Goal: Book appointment/travel/reservation: Book appointment/travel/reservation

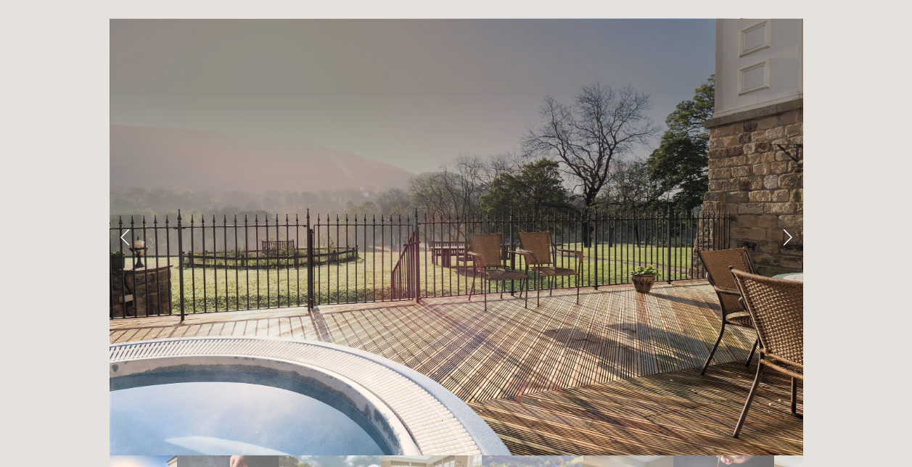
scroll to position [2349, 0]
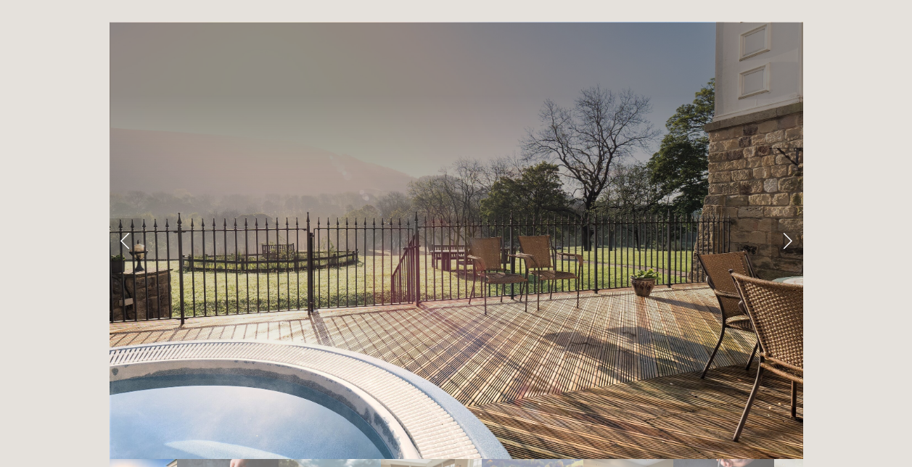
click at [786, 218] on link "Next Slide" at bounding box center [787, 240] width 32 height 44
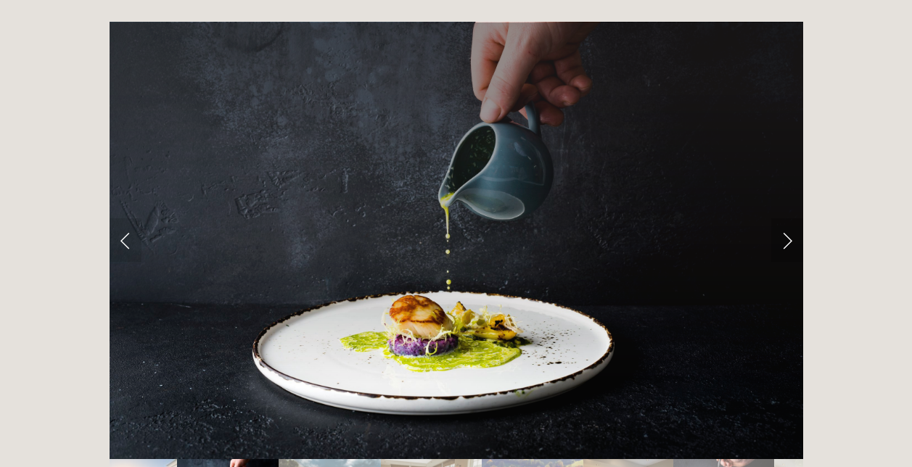
click at [786, 218] on link "Next Slide" at bounding box center [787, 240] width 32 height 44
click at [778, 218] on link "Next Slide" at bounding box center [787, 240] width 32 height 44
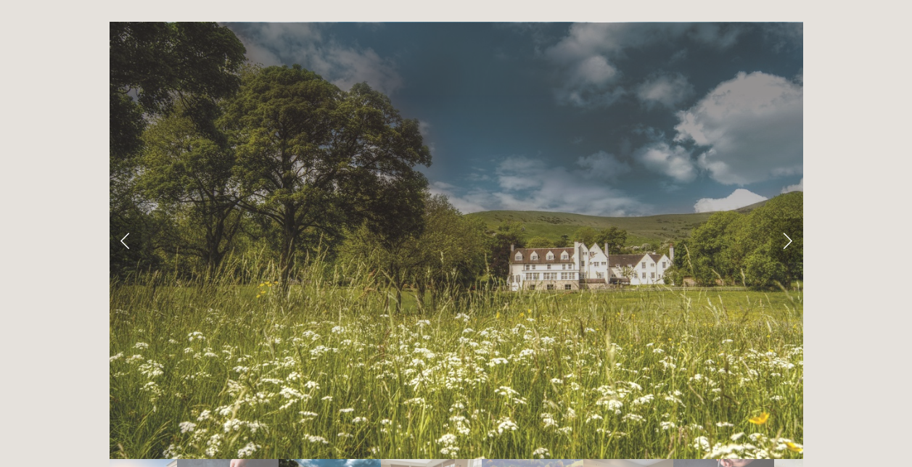
click at [785, 218] on link "Next Slide" at bounding box center [787, 240] width 32 height 44
click at [781, 218] on link "Next Slide" at bounding box center [787, 240] width 32 height 44
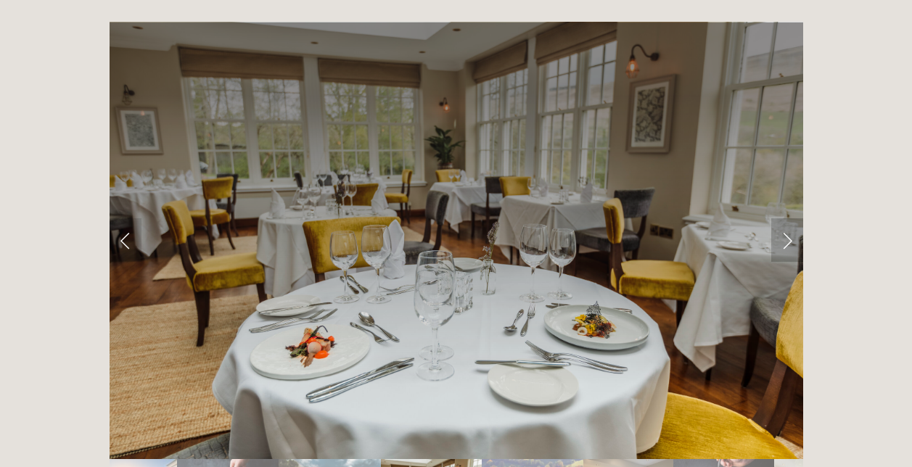
click at [781, 218] on link "Next Slide" at bounding box center [787, 240] width 32 height 44
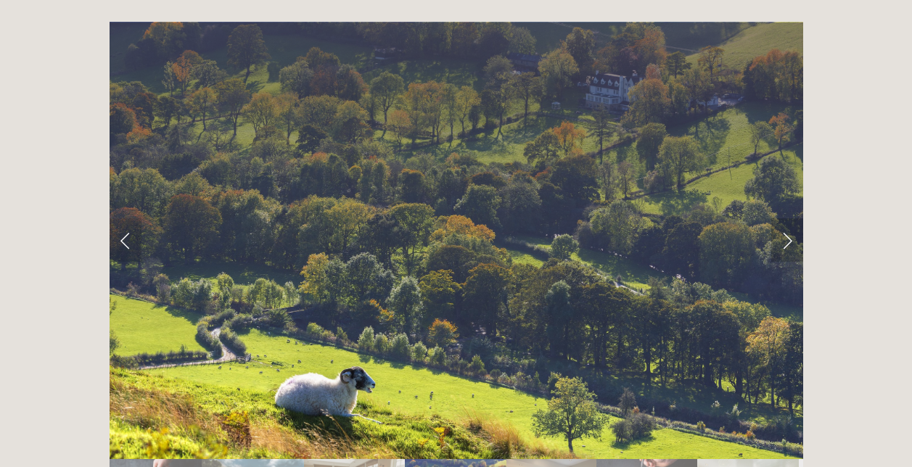
click at [781, 218] on link "Next Slide" at bounding box center [787, 240] width 32 height 44
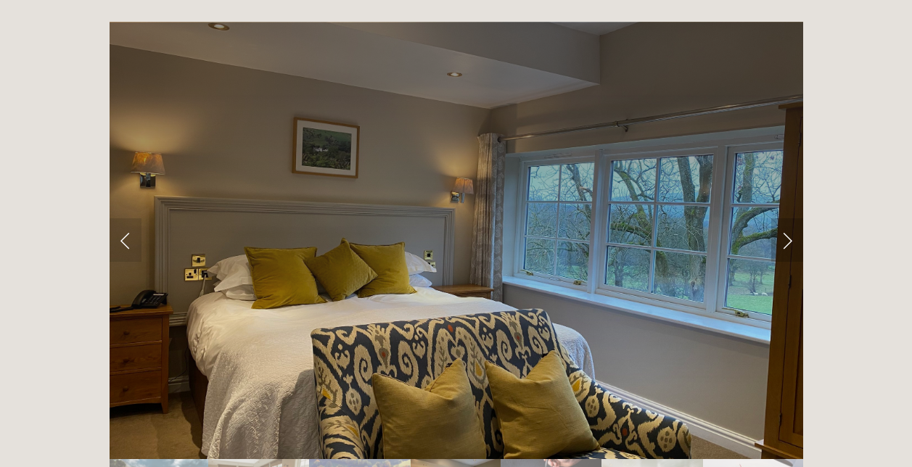
click at [781, 218] on link "Next Slide" at bounding box center [787, 240] width 32 height 44
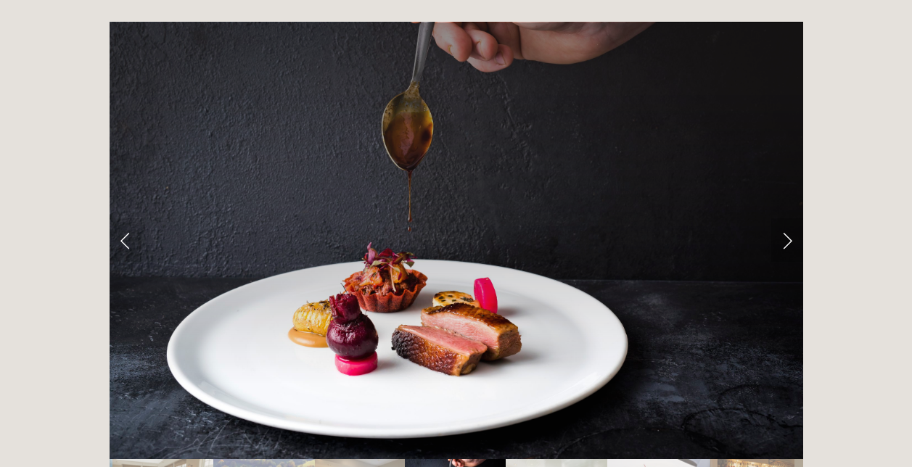
click at [781, 218] on link "Next Slide" at bounding box center [787, 240] width 32 height 44
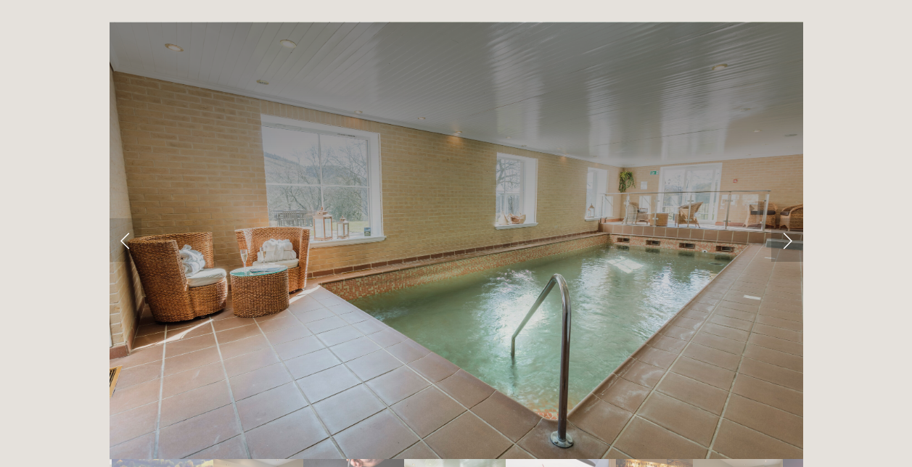
click at [781, 218] on link "Next Slide" at bounding box center [787, 240] width 32 height 44
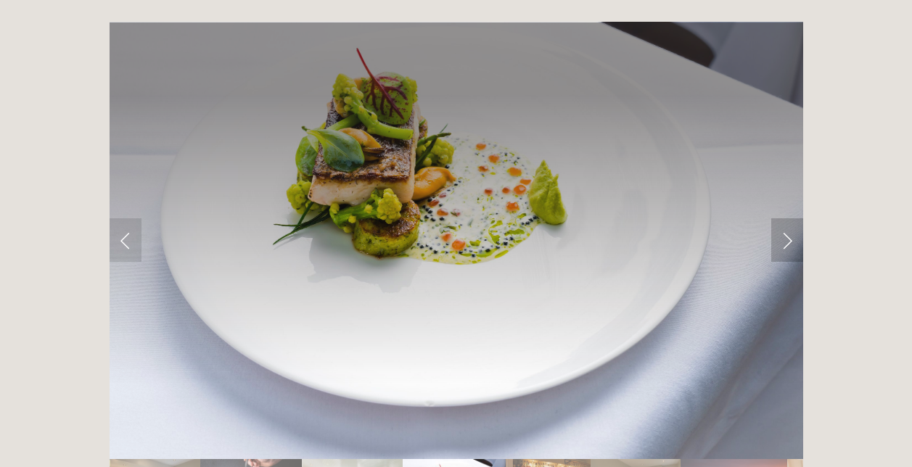
click at [781, 218] on link "Next Slide" at bounding box center [787, 240] width 32 height 44
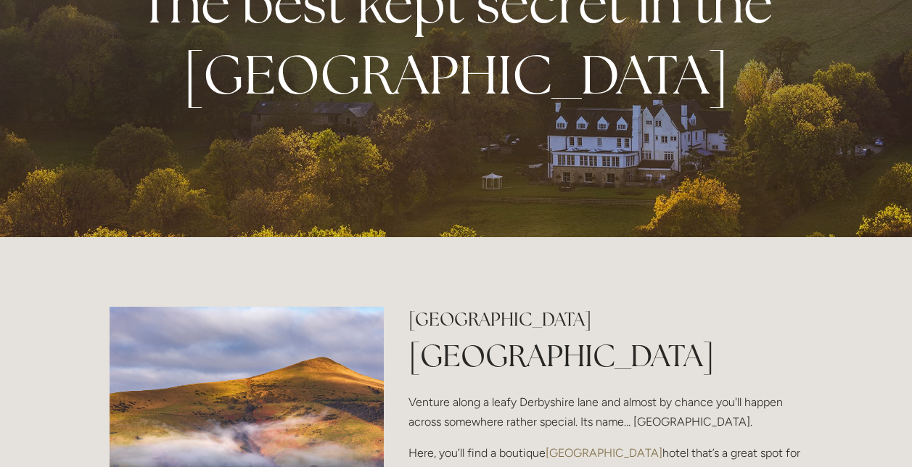
scroll to position [0, 0]
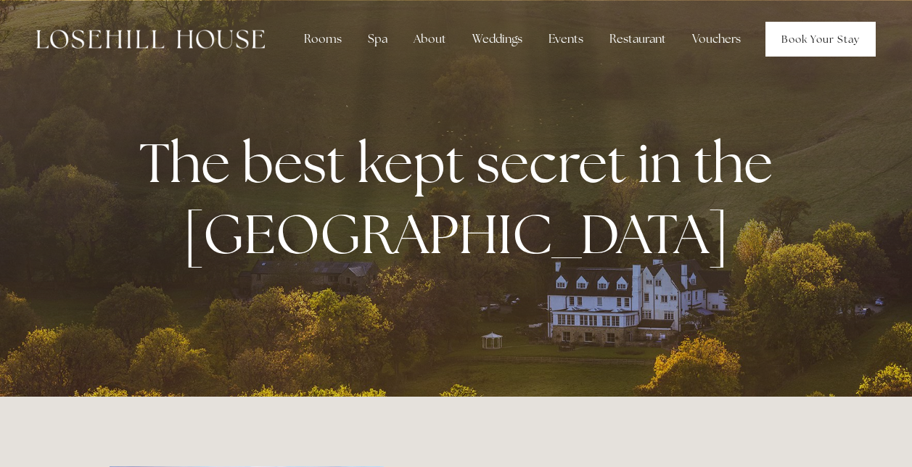
click at [813, 38] on link "Book Your Stay" at bounding box center [820, 39] width 110 height 35
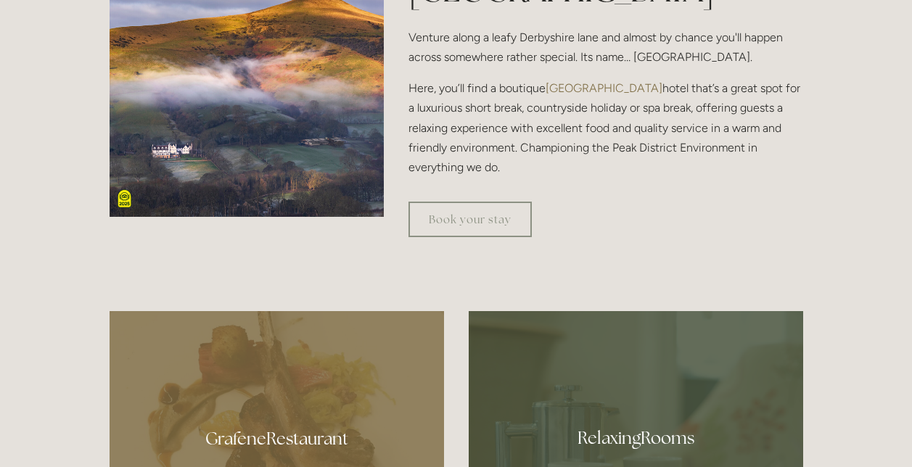
scroll to position [607, 0]
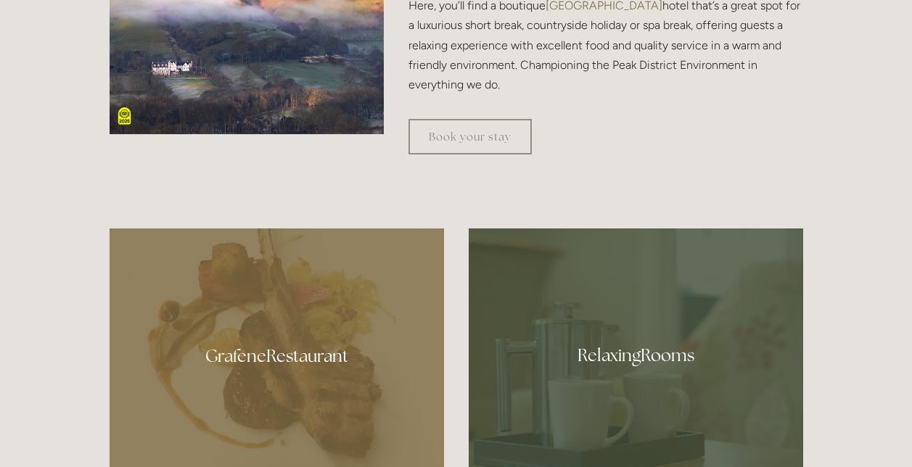
click at [622, 353] on div at bounding box center [636, 351] width 334 height 244
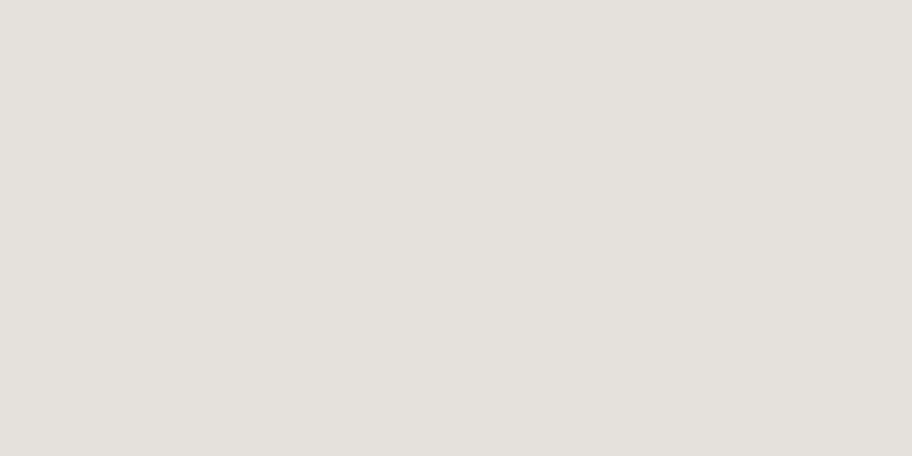
scroll to position [3459, 0]
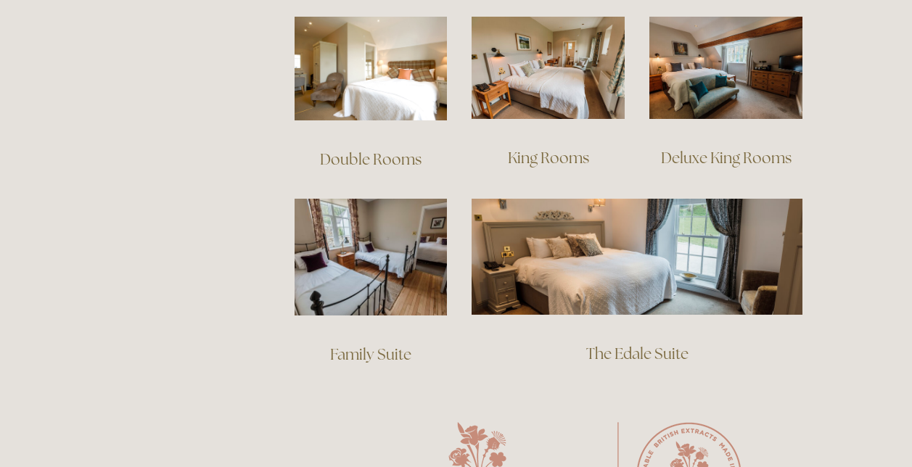
scroll to position [1048, 0]
click at [612, 345] on link "The Edale Suite" at bounding box center [637, 355] width 102 height 20
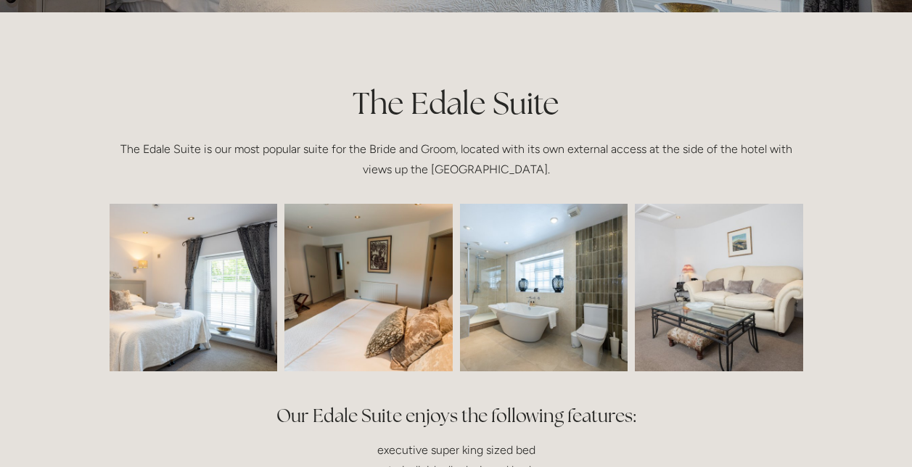
scroll to position [292, 0]
click at [364, 302] on img at bounding box center [368, 287] width 252 height 168
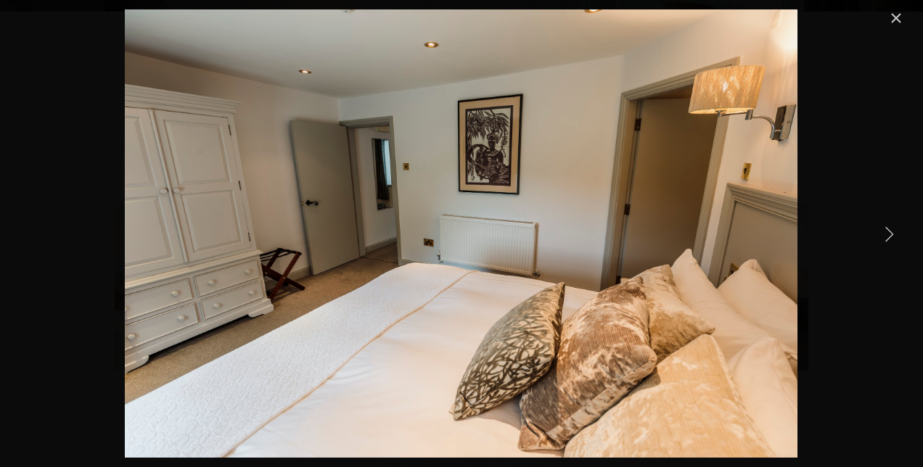
click at [898, 15] on link "Close" at bounding box center [895, 17] width 17 height 17
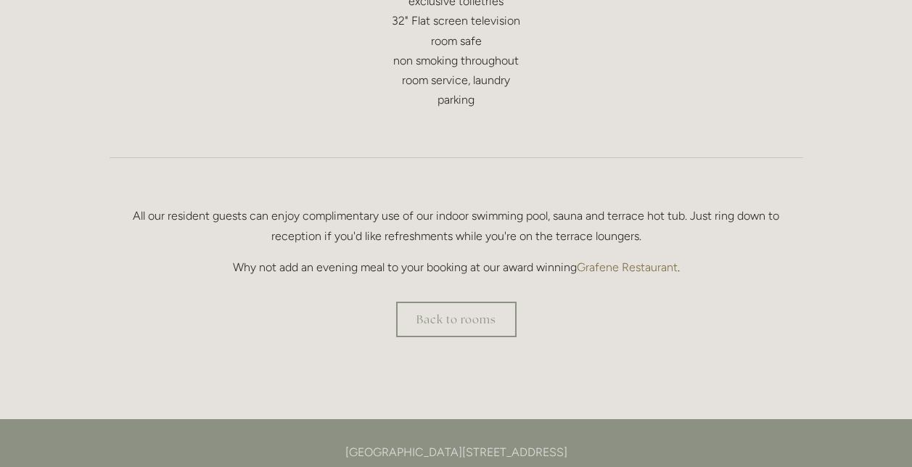
scroll to position [1032, 0]
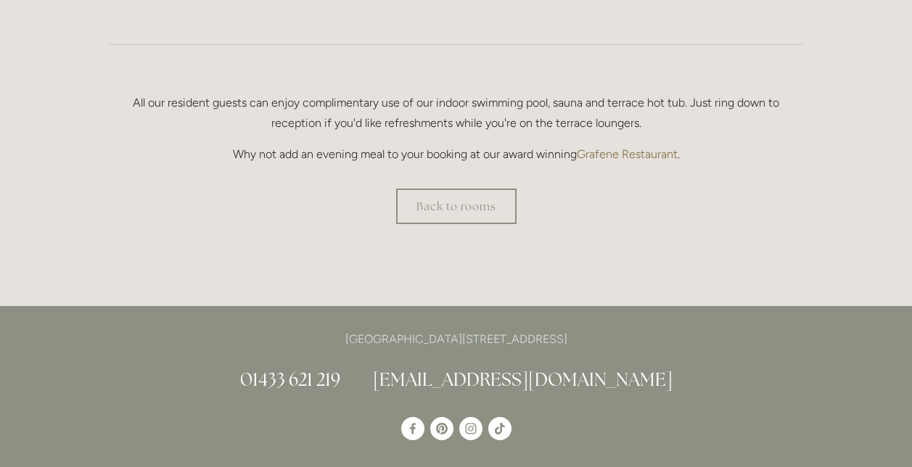
click at [622, 152] on link "Grafene Restaurant" at bounding box center [627, 154] width 101 height 14
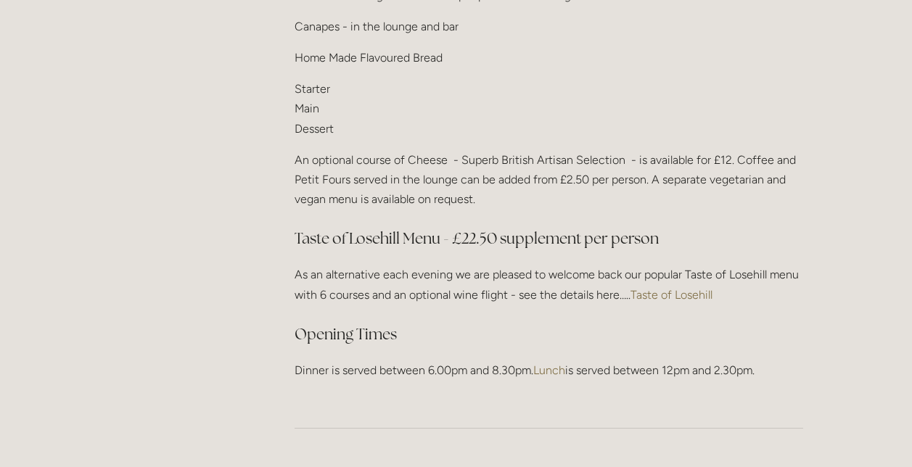
scroll to position [1912, 0]
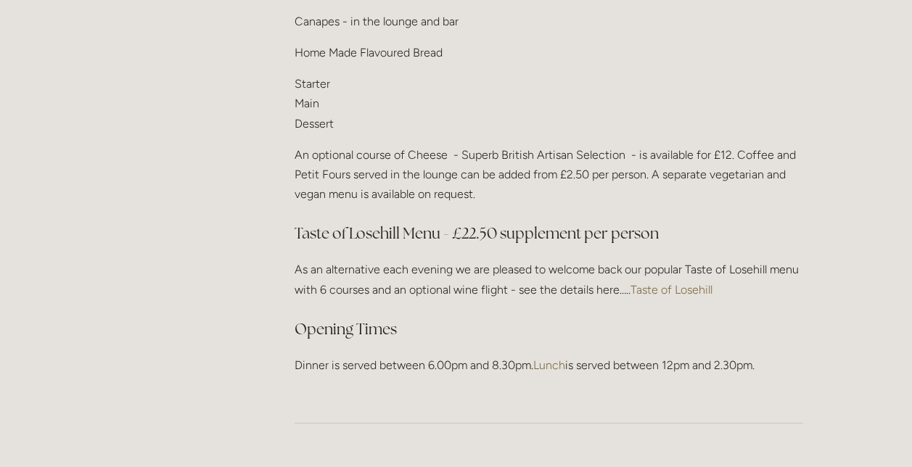
click at [680, 287] on link "Taste of Losehill" at bounding box center [671, 290] width 82 height 14
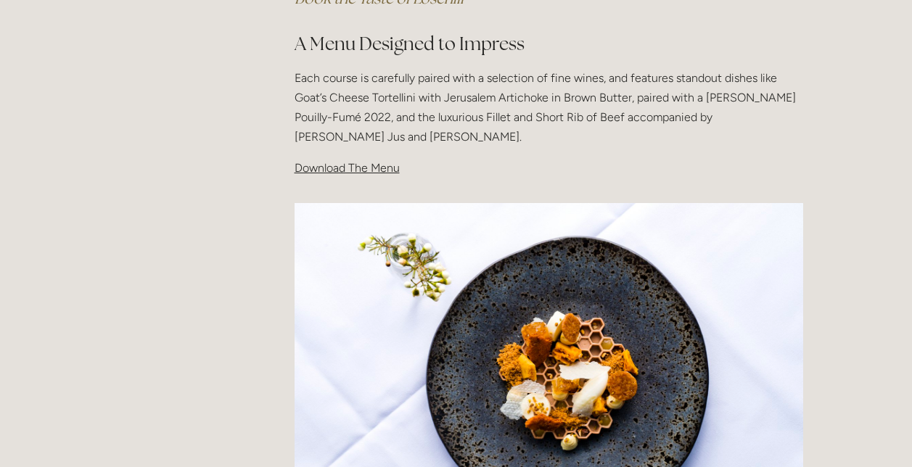
scroll to position [466, 0]
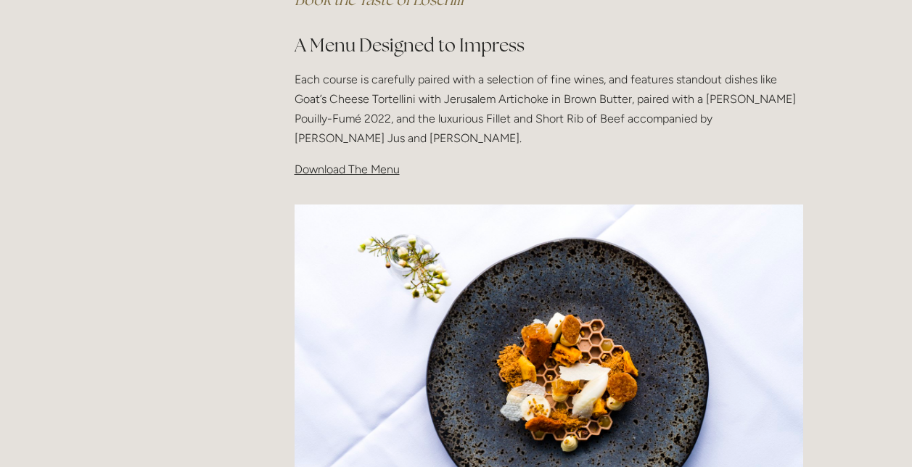
click at [379, 175] on span "Download The Menu" at bounding box center [347, 169] width 105 height 14
click at [326, 173] on span "Download The Menu" at bounding box center [347, 169] width 105 height 14
click at [344, 95] on p "Each course is carefully paired with a selection of fine wines, and features st…" at bounding box center [549, 109] width 509 height 79
click at [328, 173] on span "Download The Menu" at bounding box center [347, 169] width 105 height 14
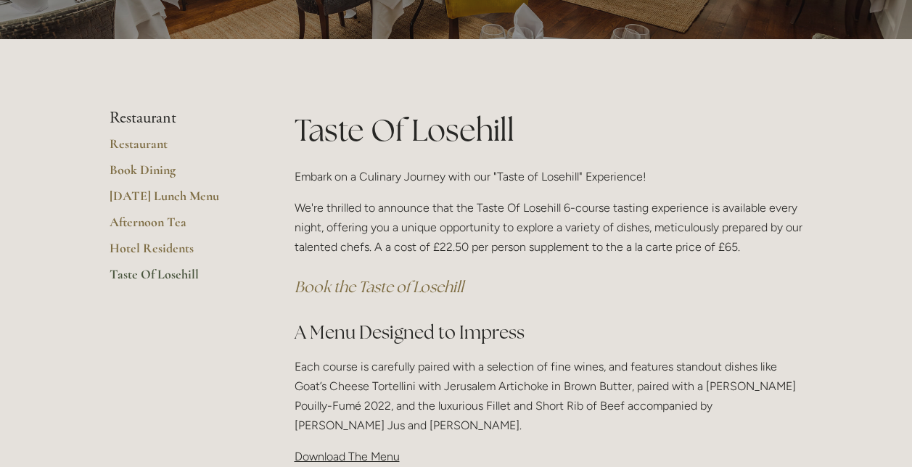
scroll to position [179, 0]
click at [141, 273] on link "Taste Of Losehill" at bounding box center [179, 279] width 139 height 26
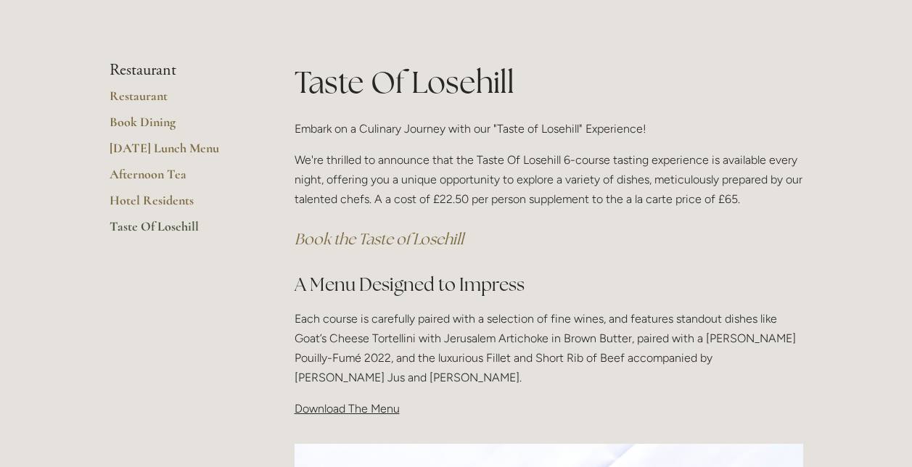
scroll to position [227, 0]
click at [358, 242] on em "Book the Taste of Losehill" at bounding box center [379, 239] width 169 height 20
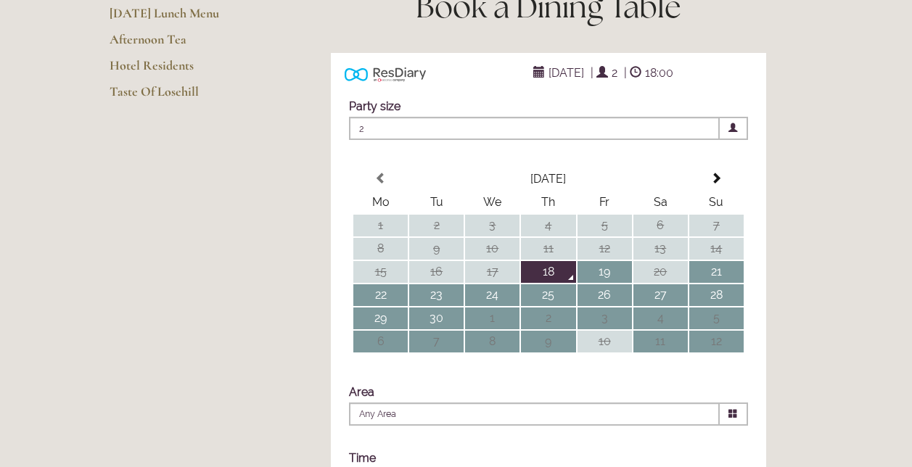
scroll to position [266, 0]
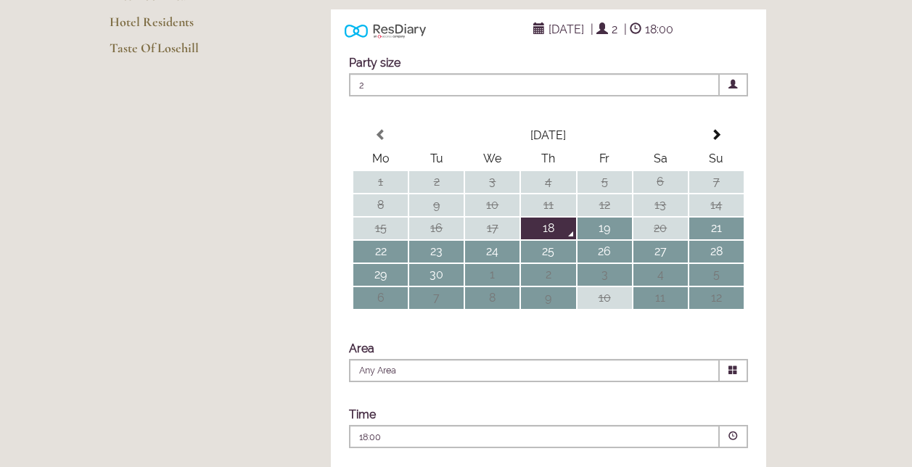
click at [707, 170] on th "Su" at bounding box center [716, 159] width 54 height 22
click at [709, 176] on table "September 2025 Mo Tu We Th Fr Sa Su 1 2 3 4 5 6 7 8 9 10 11 12 13 14 15 16 17 1…" at bounding box center [548, 216] width 393 height 187
click at [712, 141] on span at bounding box center [716, 135] width 12 height 12
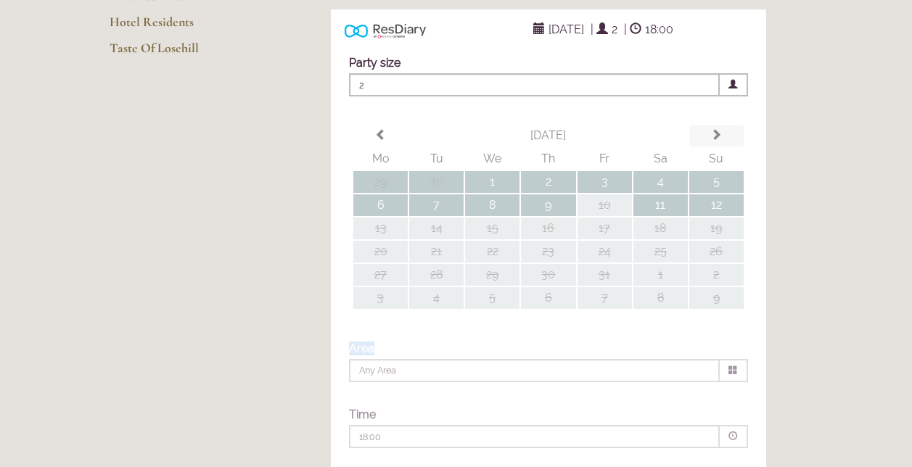
click at [712, 160] on div "Party size Adults 2 1 2 3 4 5 6 Children 0 0 1 2 3 4 5 6" at bounding box center [548, 257] width 435 height 432
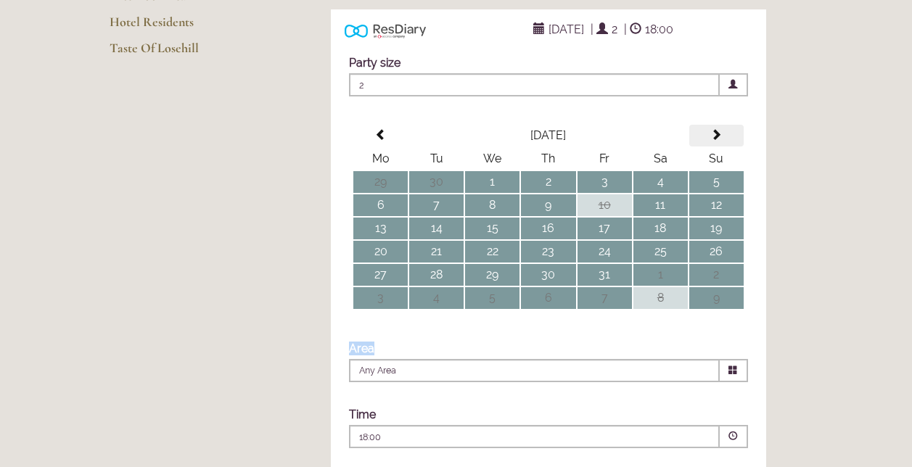
click at [714, 141] on span at bounding box center [716, 135] width 12 height 12
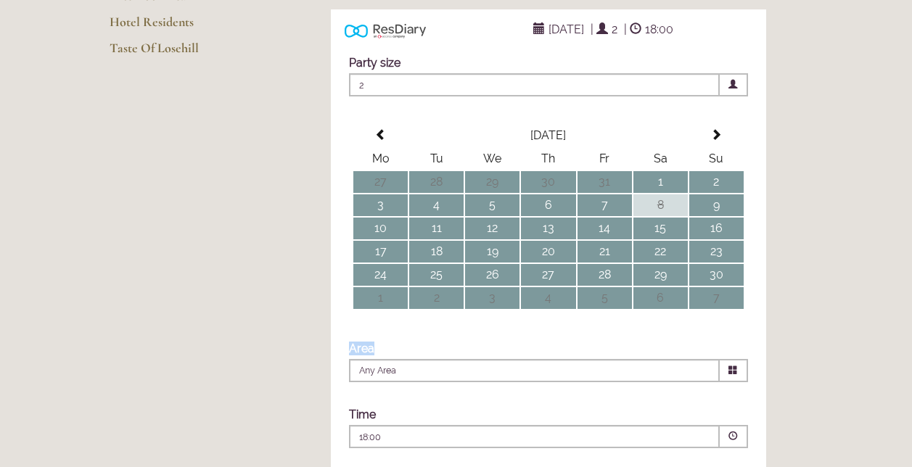
click at [712, 141] on span at bounding box center [716, 135] width 12 height 12
click at [672, 216] on td "13" at bounding box center [660, 205] width 54 height 22
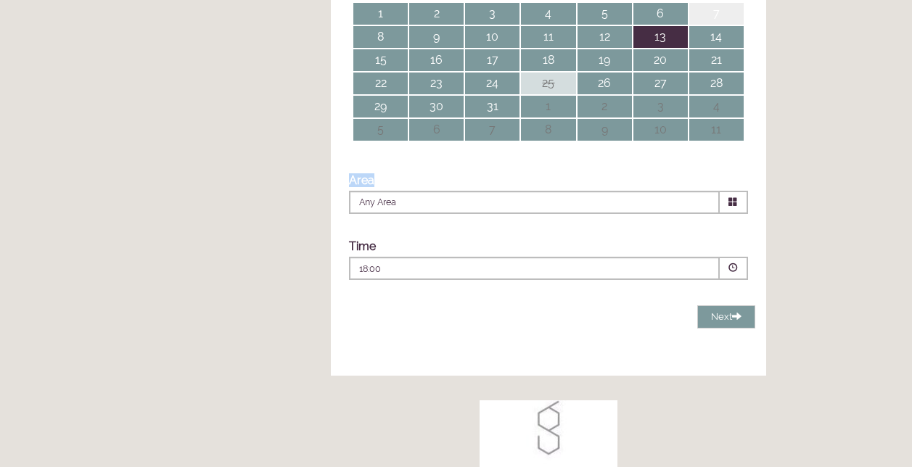
scroll to position [435, 0]
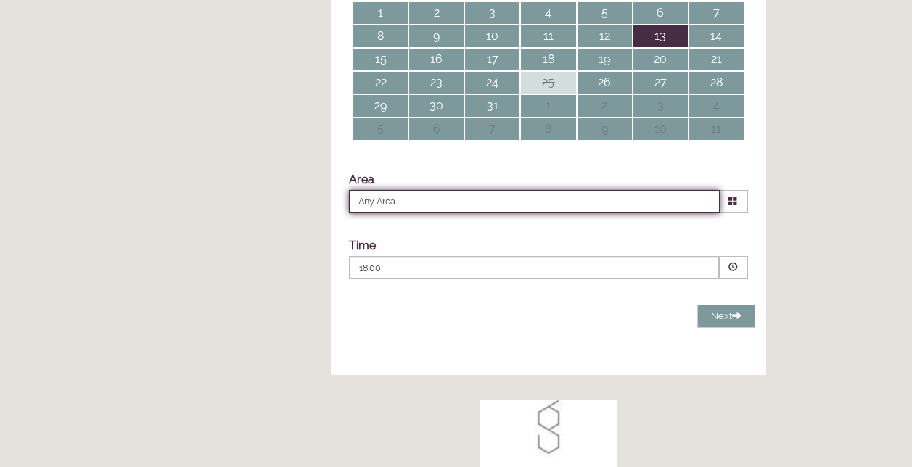
click at [649, 213] on input "Any Area" at bounding box center [534, 201] width 371 height 23
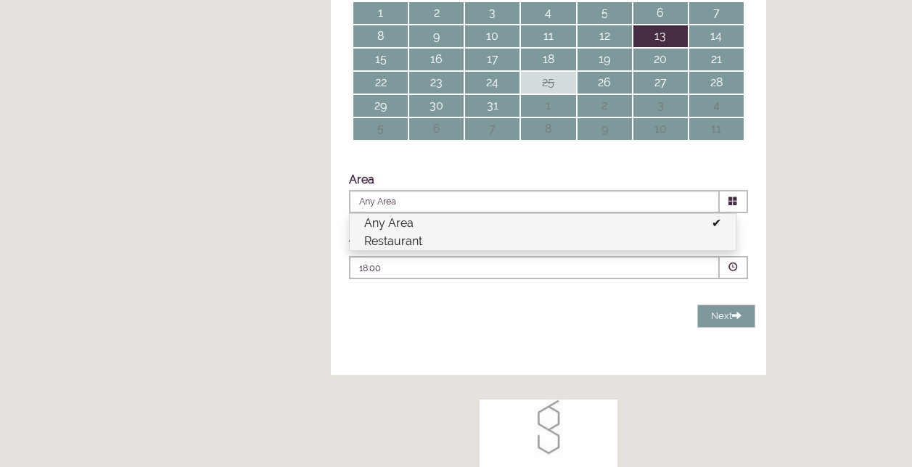
click at [548, 250] on li "Restaurant" at bounding box center [543, 241] width 386 height 18
type input "Restaurant"
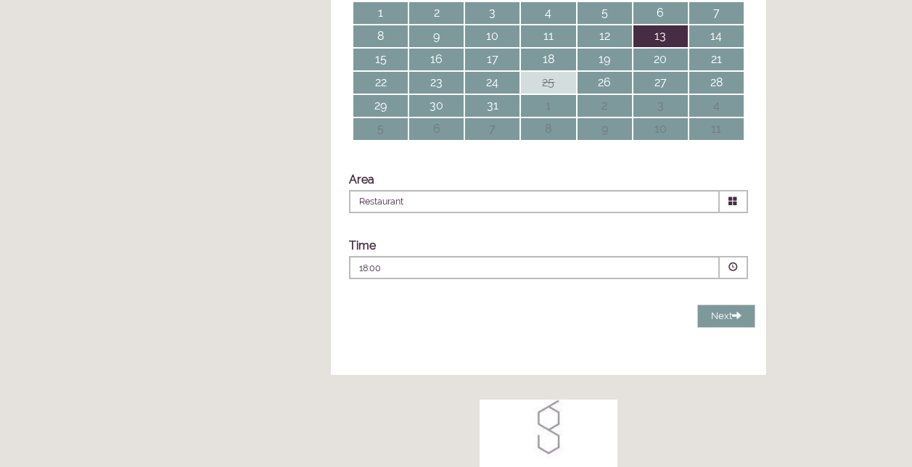
click at [506, 275] on p "18:00" at bounding box center [490, 268] width 263 height 13
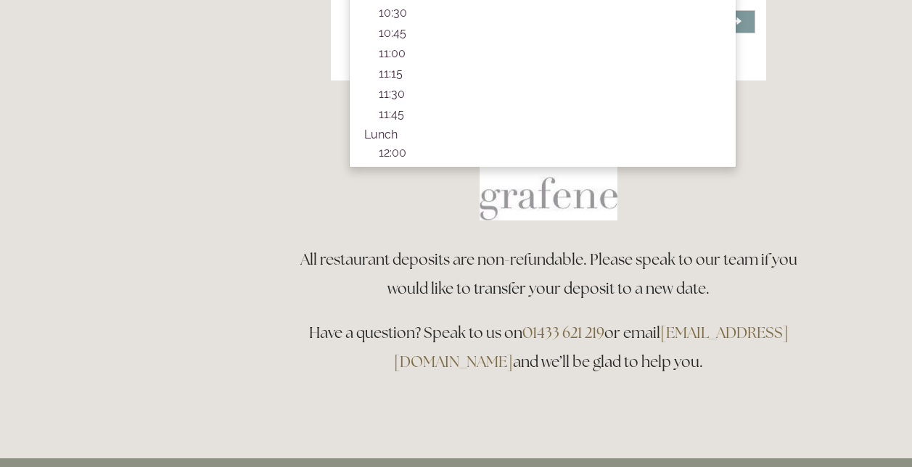
scroll to position [730, 0]
click at [293, 271] on div "All restaurant deposits are non-refundable. Please speak to our team if you wou…" at bounding box center [548, 310] width 533 height 156
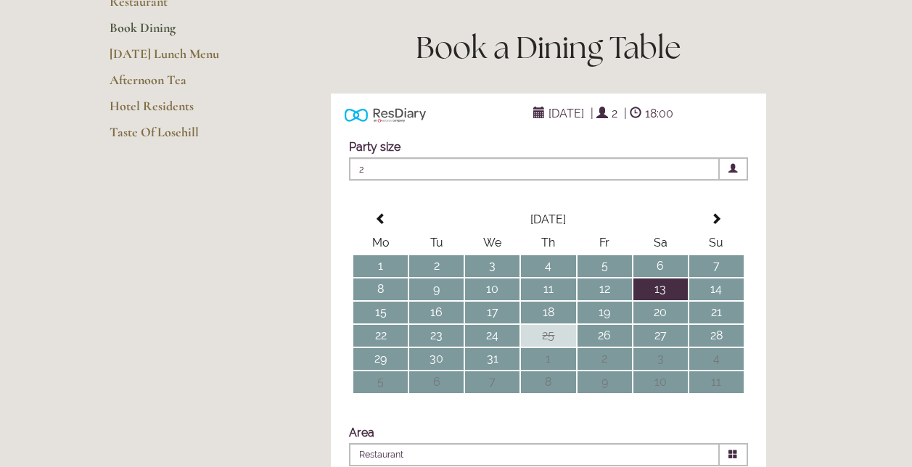
scroll to position [0, 0]
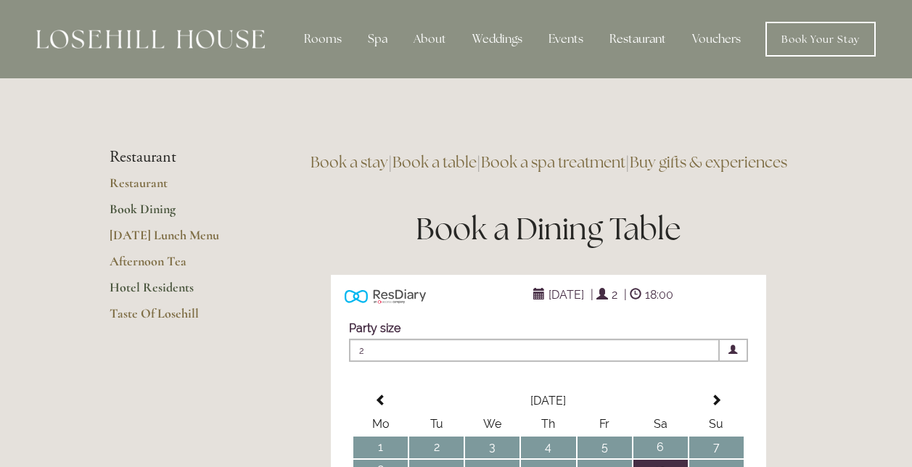
click at [149, 282] on link "Hotel Residents" at bounding box center [179, 292] width 139 height 26
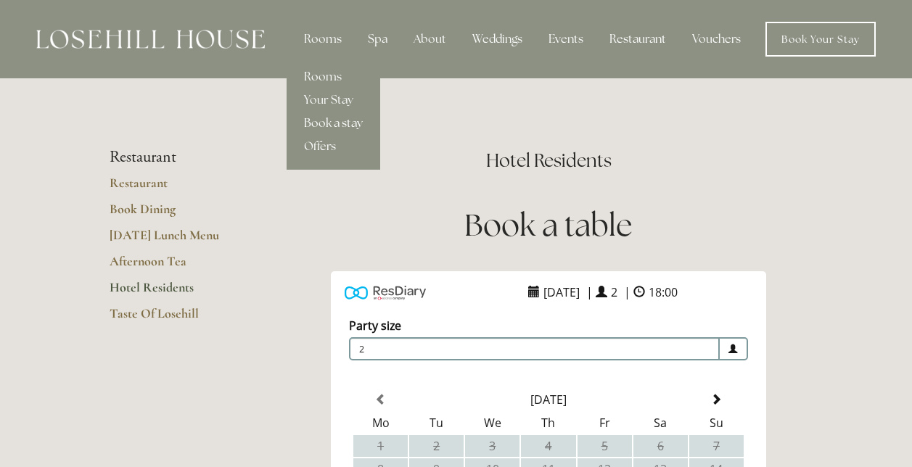
click at [329, 123] on link "Book a stay" at bounding box center [334, 123] width 94 height 23
